Goal: Go to known website: Access a specific website the user already knows

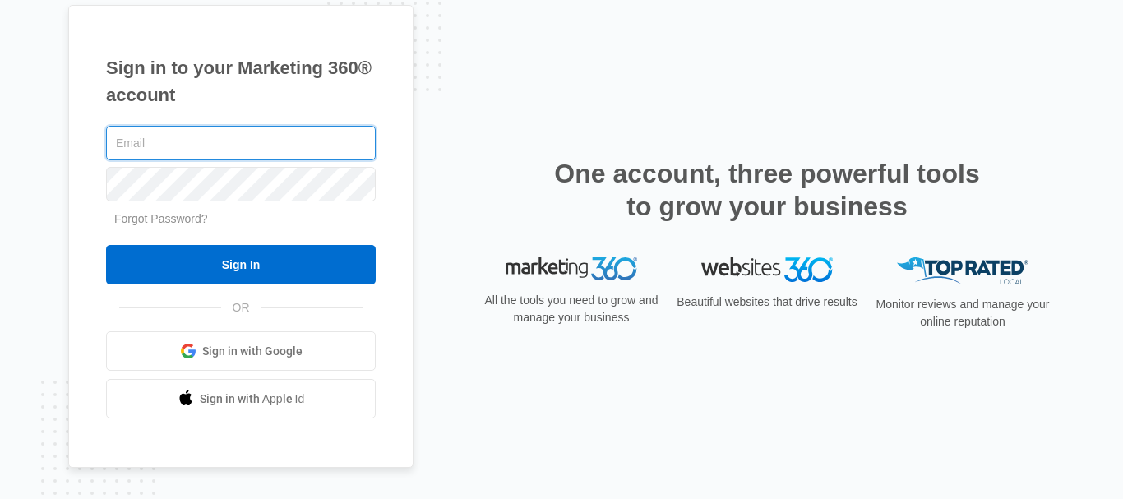
click at [146, 146] on input "text" at bounding box center [241, 143] width 270 height 35
type input "jared@thecraftbroker.com"
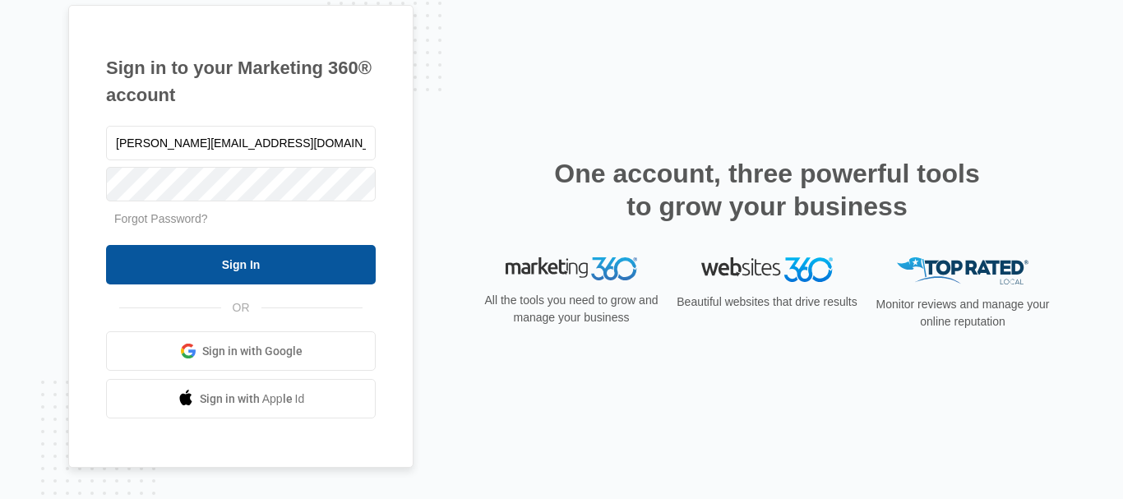
click at [240, 269] on input "Sign In" at bounding box center [241, 264] width 270 height 39
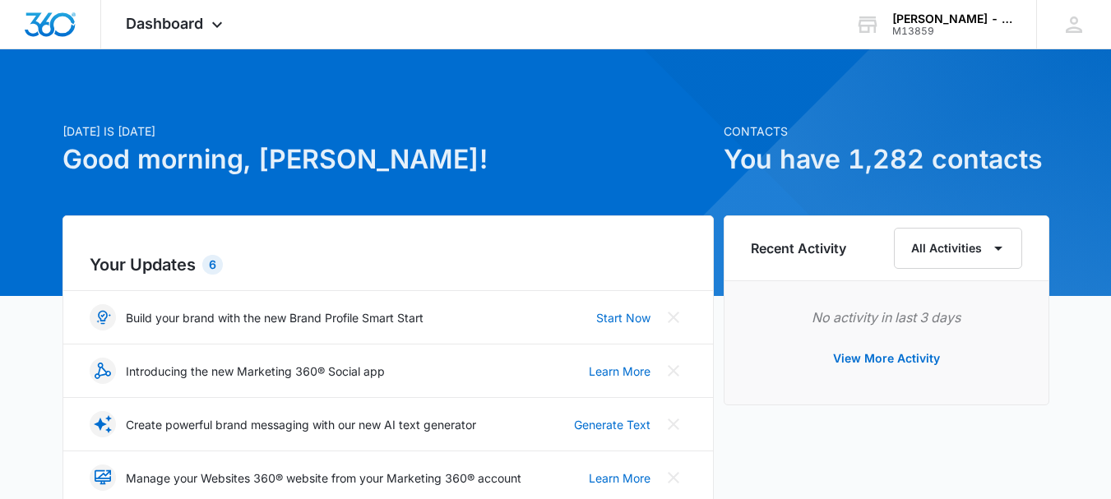
scroll to position [330, 0]
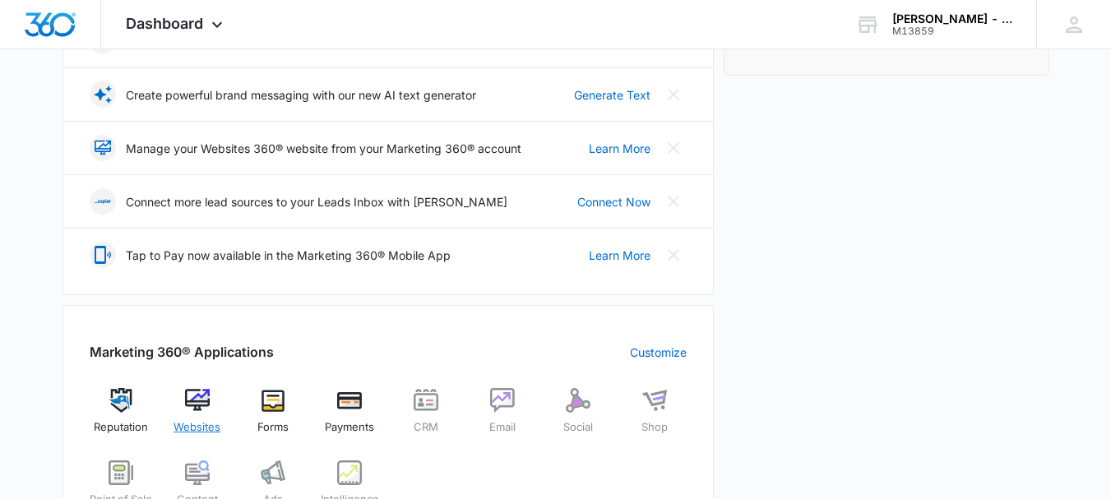
click at [200, 409] on img at bounding box center [197, 400] width 25 height 25
